Goal: Task Accomplishment & Management: Use online tool/utility

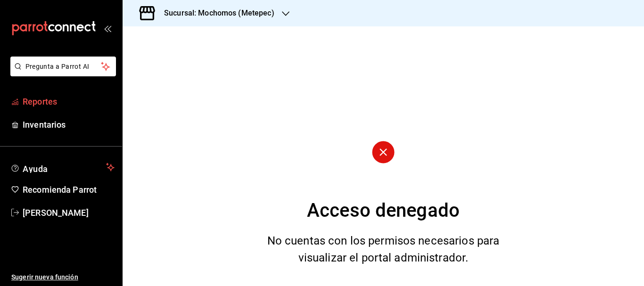
click at [58, 91] on link "Reportes" at bounding box center [61, 101] width 122 height 20
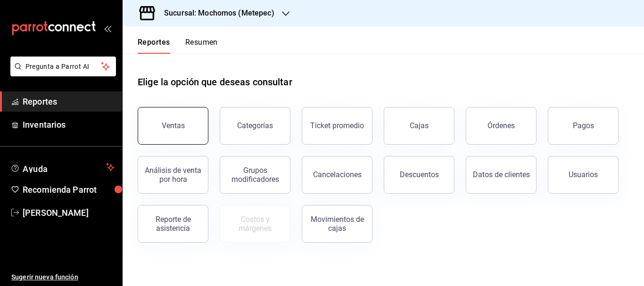
click at [190, 134] on button "Ventas" at bounding box center [173, 126] width 71 height 38
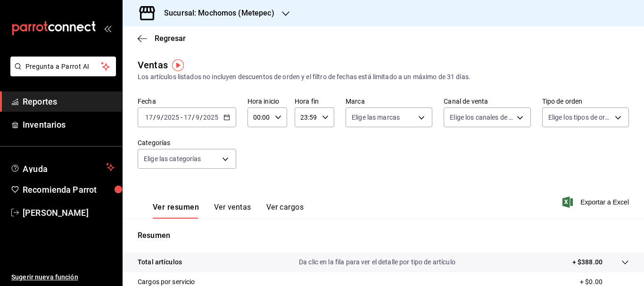
click at [149, 119] on input "17" at bounding box center [149, 118] width 8 height 8
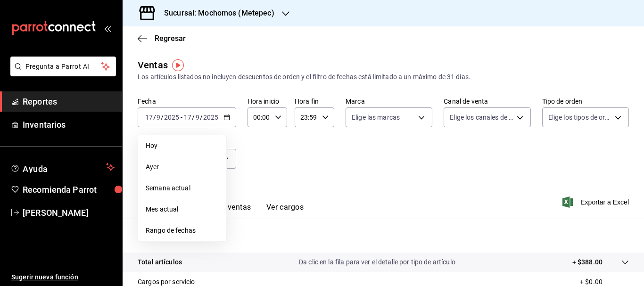
click at [176, 230] on span "Rango de fechas" at bounding box center [182, 231] width 73 height 10
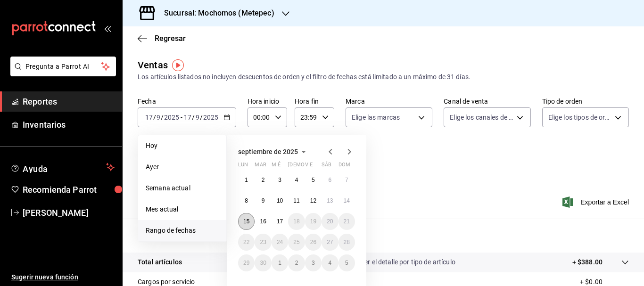
click at [246, 218] on button "15" at bounding box center [246, 221] width 16 height 17
click at [278, 225] on button "17" at bounding box center [279, 221] width 16 height 17
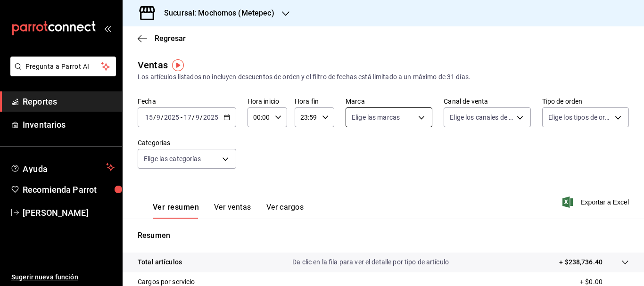
click at [406, 120] on body "Pregunta a Parrot AI Reportes Inventarios Ayuda Recomienda Parrot [PERSON_NAME]…" at bounding box center [322, 143] width 644 height 286
click at [356, 158] on label at bounding box center [355, 154] width 12 height 14
click at [356, 158] on input "checkbox" at bounding box center [353, 154] width 8 height 8
checkbox input "false"
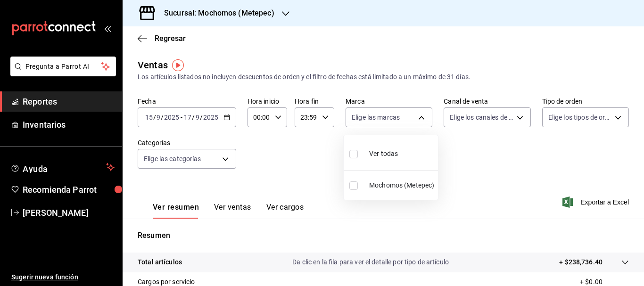
click at [353, 156] on input "checkbox" at bounding box center [353, 154] width 8 height 8
checkbox input "true"
type input "2365f74e-aa6b-4392-bdf2-72765591bddf"
checkbox input "true"
click at [465, 119] on div at bounding box center [322, 143] width 644 height 286
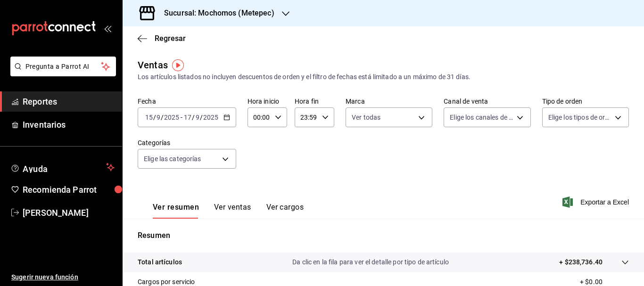
click at [465, 119] on body "Pregunta a Parrot AI Reportes Inventarios Ayuda Recomienda Parrot [PERSON_NAME]…" at bounding box center [322, 143] width 644 height 286
click at [450, 154] on input "checkbox" at bounding box center [450, 154] width 8 height 8
checkbox input "true"
type input "PARROT,UBER_EATS,RAPPI,DIDI_FOOD,ONLINE"
checkbox input "true"
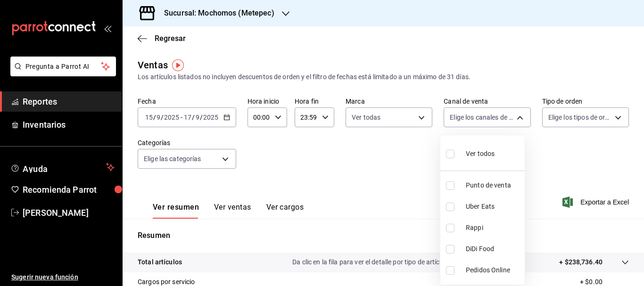
checkbox input "true"
click at [565, 115] on div at bounding box center [322, 143] width 644 height 286
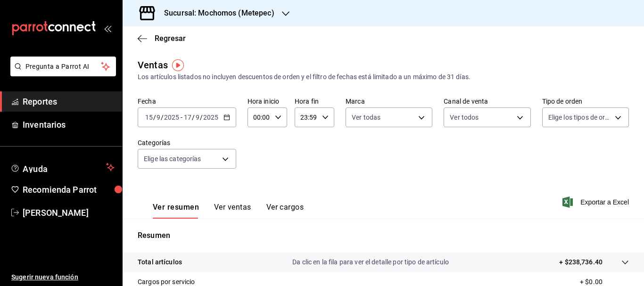
click at [565, 115] on body "Pregunta a Parrot AI Reportes Inventarios Ayuda Recomienda Parrot [PERSON_NAME]…" at bounding box center [322, 143] width 644 height 286
click at [547, 153] on input "checkbox" at bounding box center [546, 154] width 8 height 8
checkbox input "true"
type input "3a236ed8-2e24-47ca-8e59-ead494492482,da8509e8-5fca-4f62-958e-973104937870,EXTER…"
checkbox input "true"
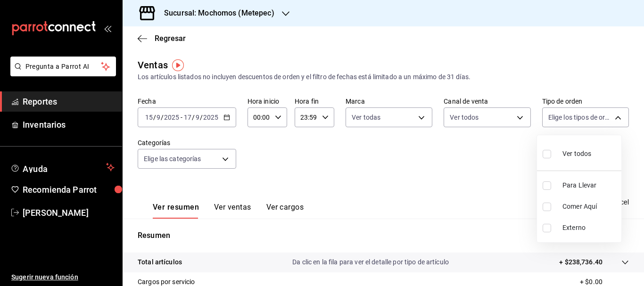
checkbox input "true"
click at [226, 160] on div at bounding box center [322, 143] width 644 height 286
click at [226, 160] on body "Pregunta a Parrot AI Reportes Inventarios Ayuda Recomienda Parrot [PERSON_NAME]…" at bounding box center [322, 143] width 644 height 286
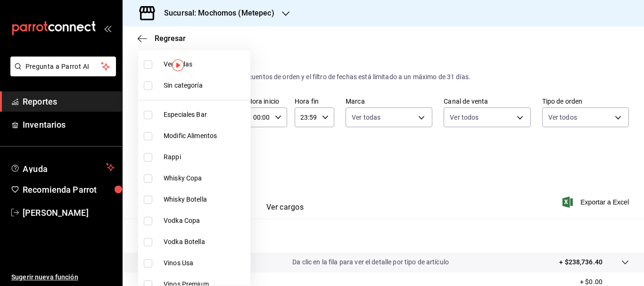
click at [148, 88] on input "checkbox" at bounding box center [148, 86] width 8 height 8
checkbox input "true"
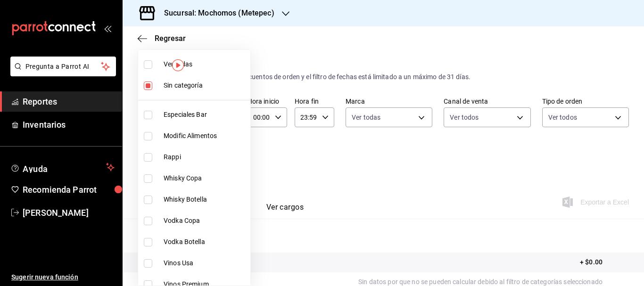
click at [148, 66] on input "checkbox" at bounding box center [148, 64] width 8 height 8
checkbox input "true"
type input "c9cbc288-c827-488d-81f5-370afefb1912,46081463-7037-4dd2-a9ab-e56ff6a8fa7c,bf958…"
checkbox input "true"
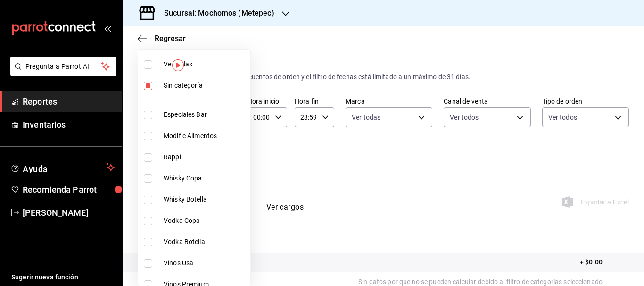
checkbox input "true"
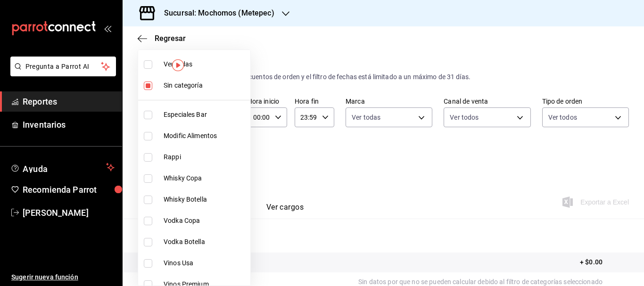
checkbox input "true"
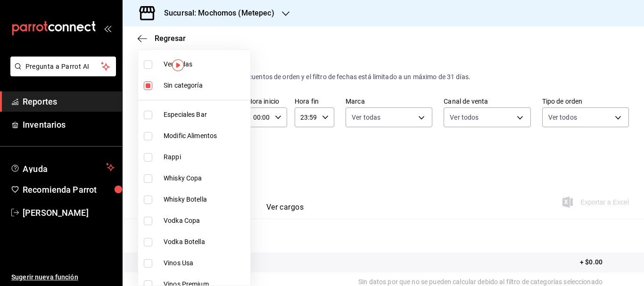
checkbox input "true"
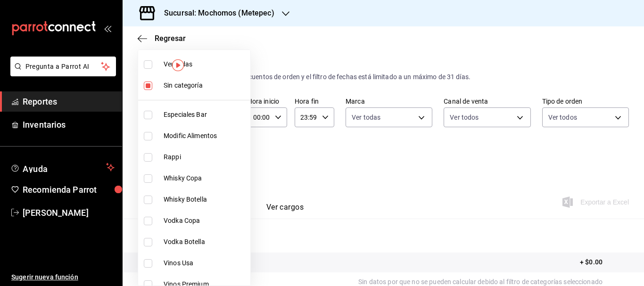
checkbox input "true"
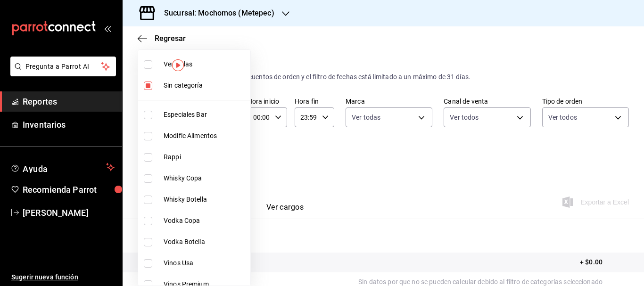
checkbox input "true"
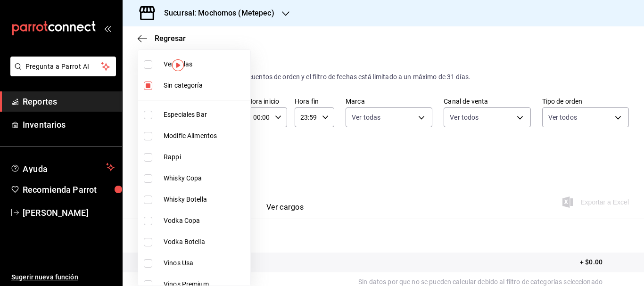
checkbox input "true"
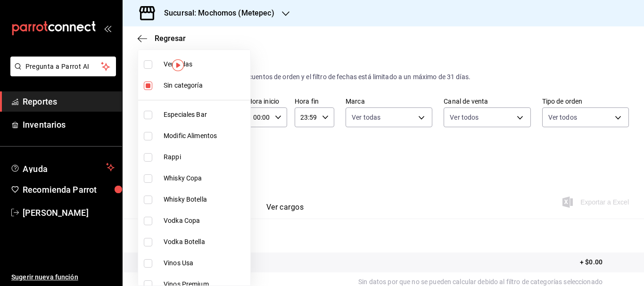
checkbox input "true"
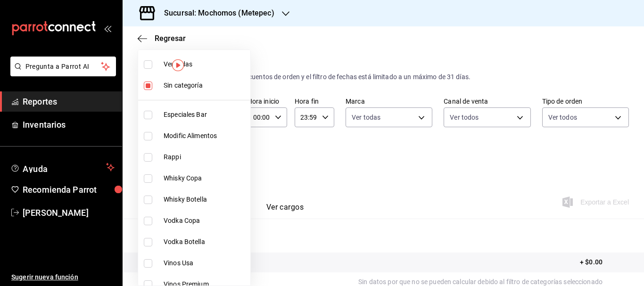
checkbox input "true"
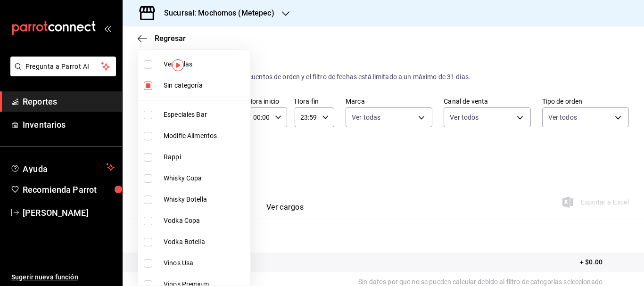
checkbox input "true"
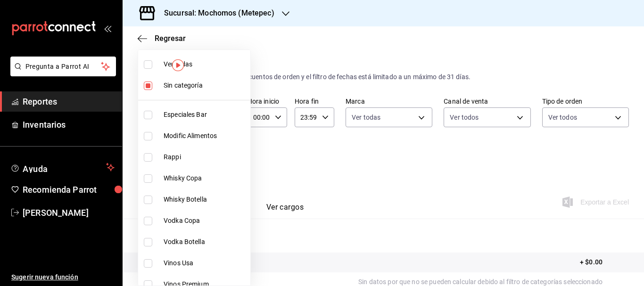
checkbox input "true"
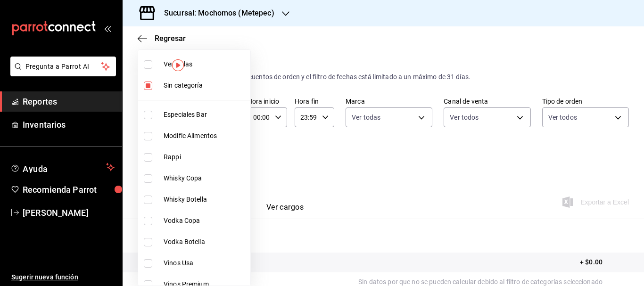
checkbox input "true"
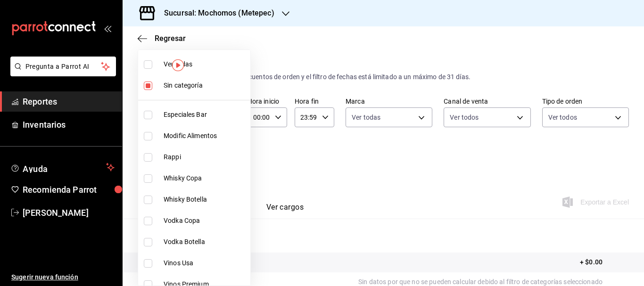
checkbox input "true"
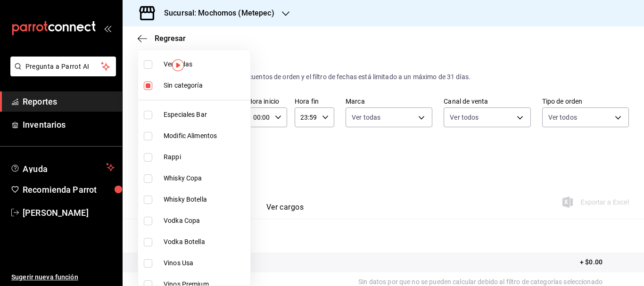
checkbox input "true"
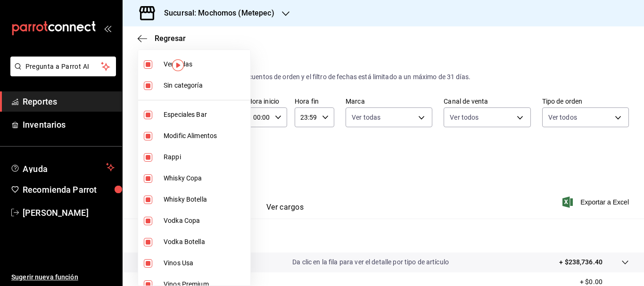
click at [613, 202] on div at bounding box center [322, 143] width 644 height 286
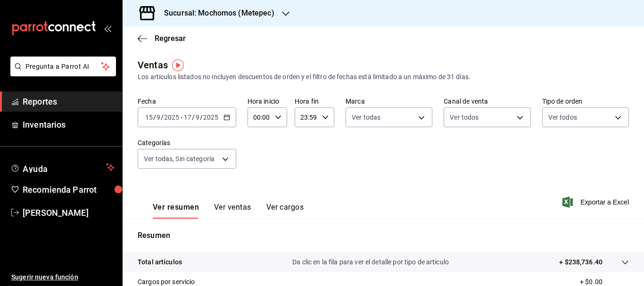
click at [613, 202] on span "Exportar a Excel" at bounding box center [596, 202] width 65 height 11
click at [147, 118] on input "15" at bounding box center [149, 118] width 8 height 8
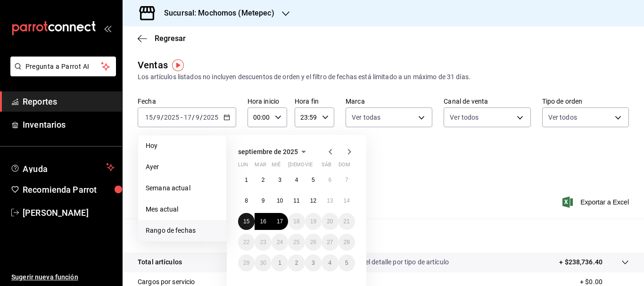
click at [250, 220] on button "15" at bounding box center [246, 221] width 16 height 17
click at [286, 221] on button "17" at bounding box center [279, 221] width 16 height 17
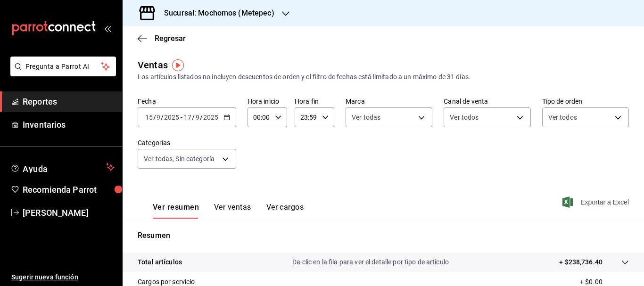
click at [596, 202] on span "Exportar a Excel" at bounding box center [596, 202] width 65 height 11
click at [596, 202] on div "Exportando a excel..." at bounding box center [590, 202] width 76 height 8
click at [153, 115] on input "15" at bounding box center [149, 118] width 8 height 8
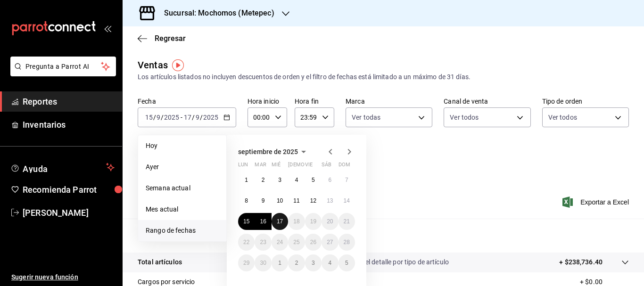
click at [277, 216] on button "17" at bounding box center [279, 221] width 16 height 17
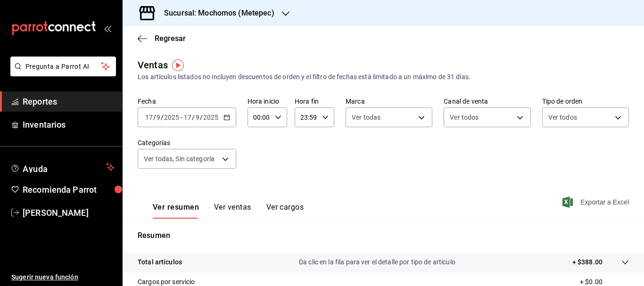
click at [597, 198] on span "Exportar a Excel" at bounding box center [596, 202] width 65 height 11
click at [573, 205] on span "Exportar a Excel" at bounding box center [596, 202] width 65 height 11
click at [590, 206] on span "Exportar a Excel" at bounding box center [596, 202] width 65 height 11
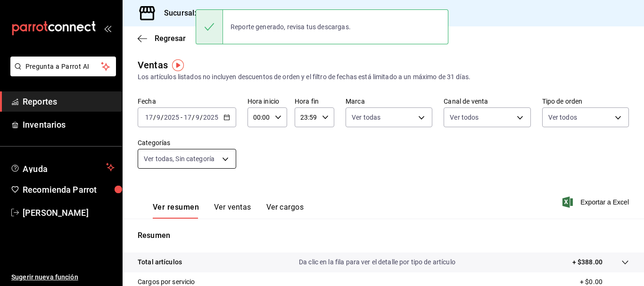
click at [230, 158] on body "Pregunta a Parrot AI Reportes Inventarios Ayuda Recomienda Parrot [PERSON_NAME]…" at bounding box center [322, 143] width 644 height 286
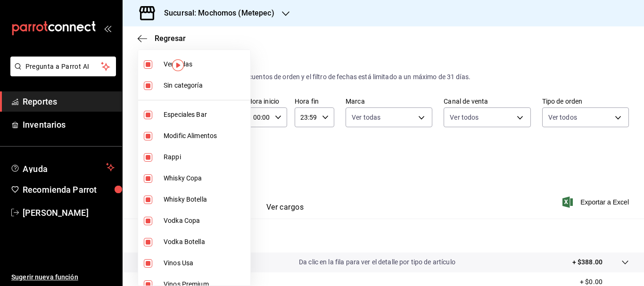
click at [469, 141] on div at bounding box center [322, 143] width 644 height 286
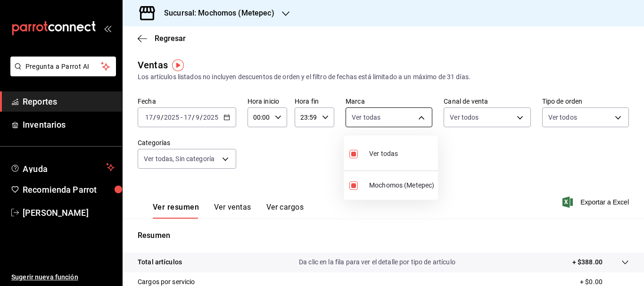
click at [404, 121] on body "Pregunta a Parrot AI Reportes Inventarios Ayuda Recomienda Parrot [PERSON_NAME]…" at bounding box center [322, 143] width 644 height 286
click at [478, 125] on div at bounding box center [322, 143] width 644 height 286
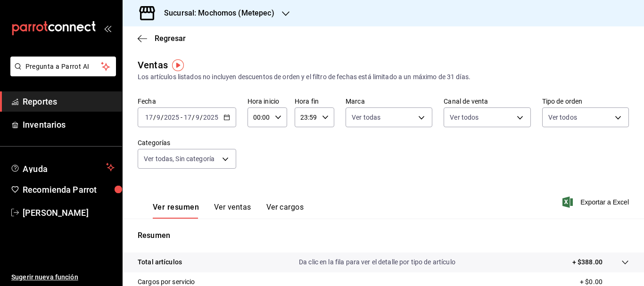
click at [478, 125] on body "Pregunta a Parrot AI Reportes Inventarios Ayuda Recomienda Parrot [PERSON_NAME]…" at bounding box center [322, 143] width 644 height 286
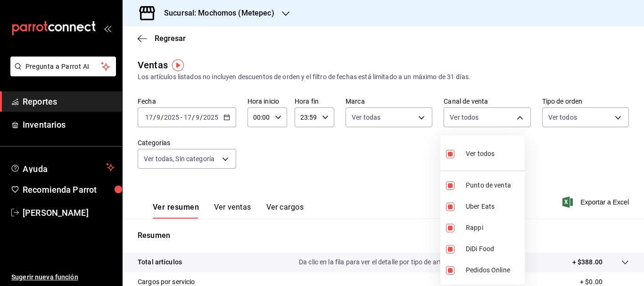
click at [585, 115] on div at bounding box center [322, 143] width 644 height 286
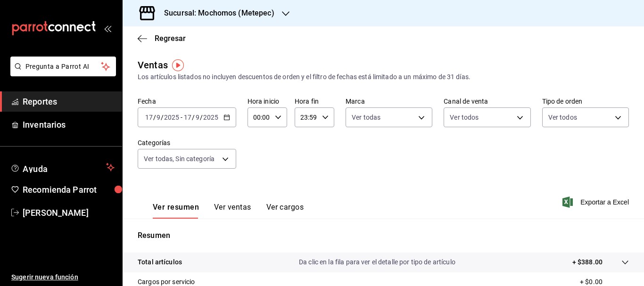
click at [585, 115] on body "Pregunta a Parrot AI Reportes Inventarios Ayuda Recomienda Parrot [PERSON_NAME]…" at bounding box center [322, 143] width 644 height 286
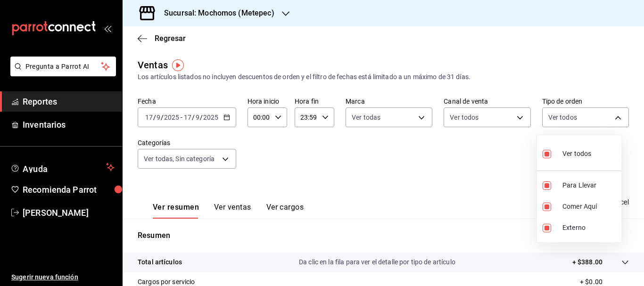
click at [585, 115] on div at bounding box center [322, 143] width 644 height 286
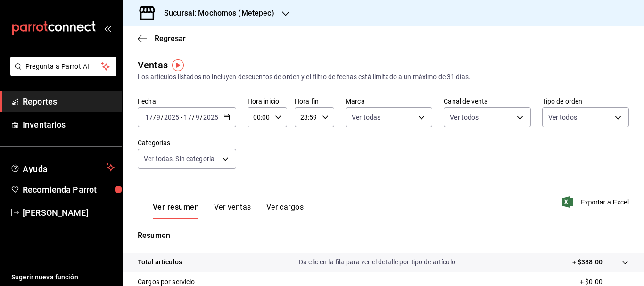
click at [147, 118] on input "17" at bounding box center [149, 118] width 8 height 8
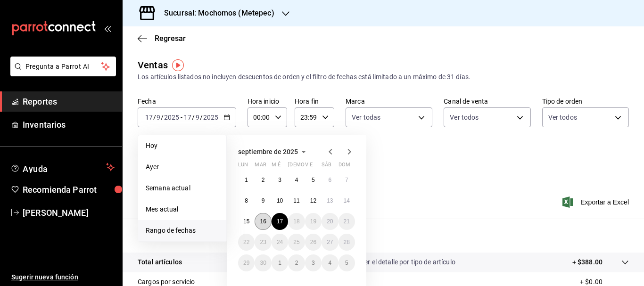
click at [259, 224] on button "16" at bounding box center [262, 221] width 16 height 17
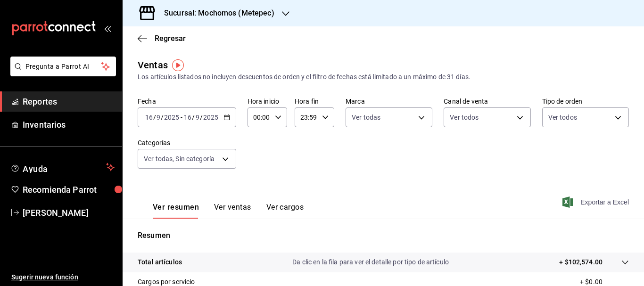
click at [605, 203] on span "Exportar a Excel" at bounding box center [596, 202] width 65 height 11
